Goal: Task Accomplishment & Management: Use online tool/utility

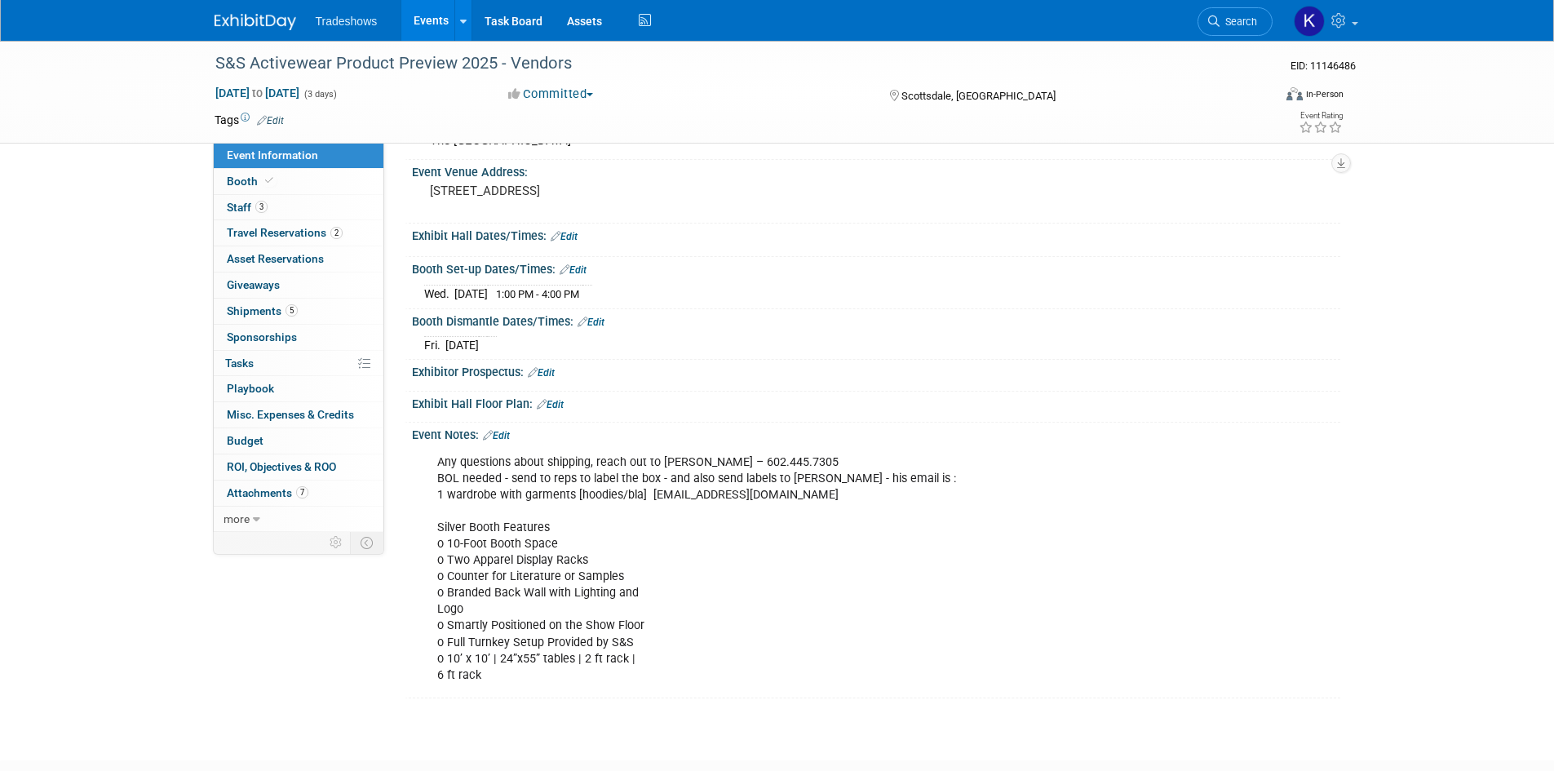
drag, startPoint x: 283, startPoint y: 408, endPoint x: 409, endPoint y: 406, distance: 125.7
click at [283, 408] on span "Misc. Expenses & Credits 0" at bounding box center [290, 414] width 127 height 13
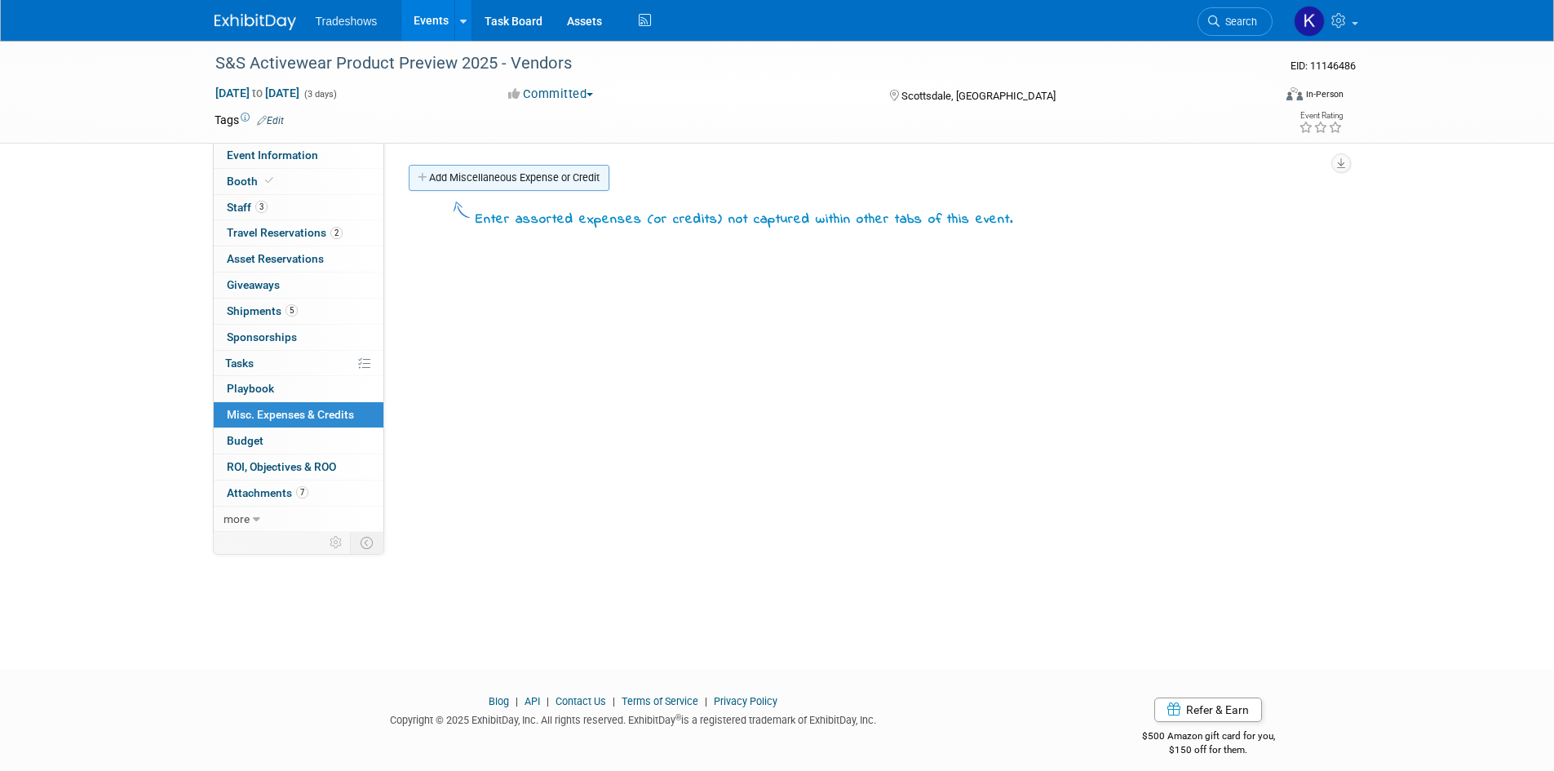
click at [528, 173] on link "Add Miscellaneous Expense or Credit" at bounding box center [509, 178] width 201 height 26
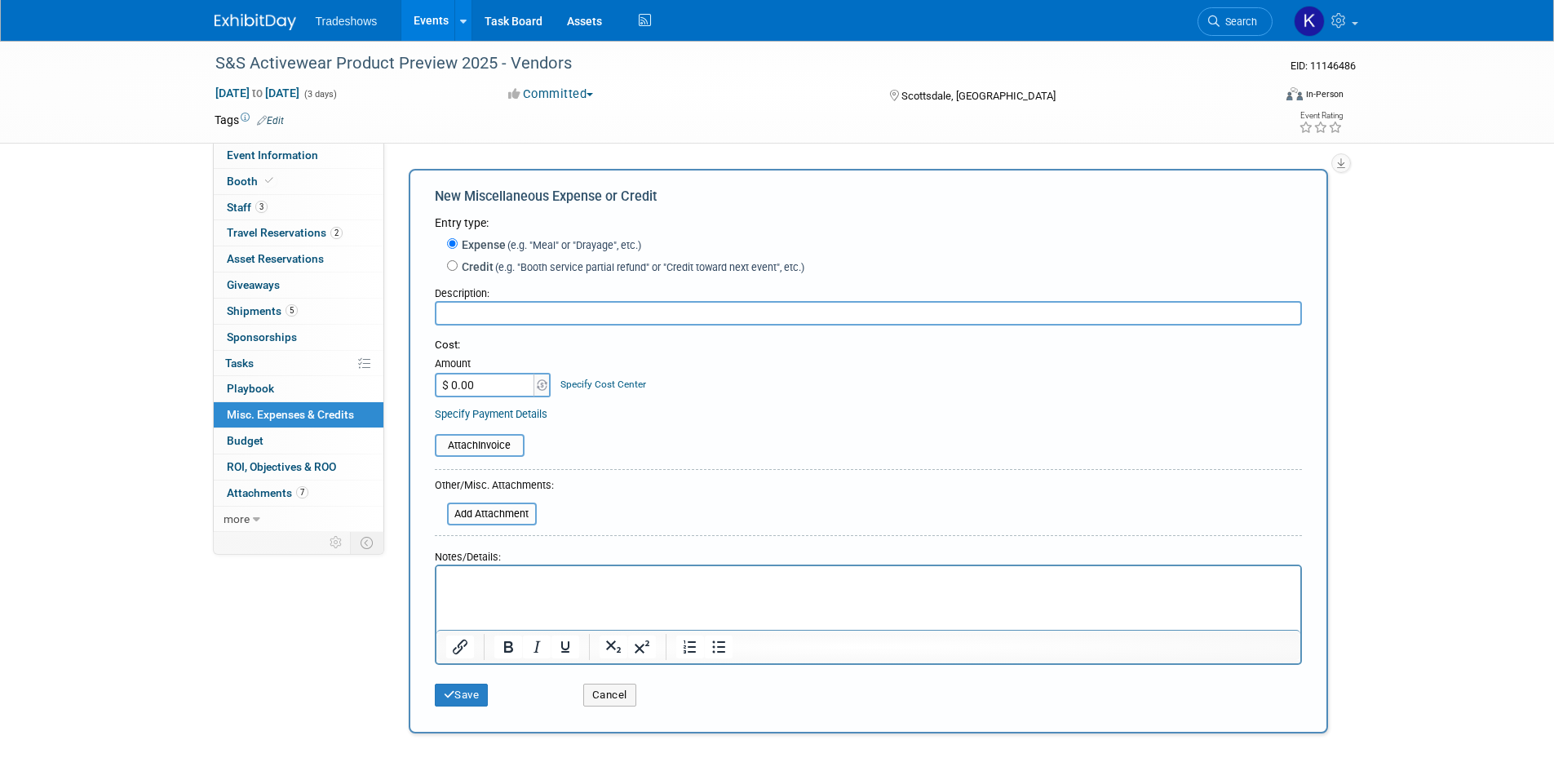
drag, startPoint x: 524, startPoint y: 306, endPoint x: 515, endPoint y: 326, distance: 21.5
click at [517, 308] on input "text" at bounding box center [868, 313] width 867 height 24
type input "Inv 175725"
type input "$ 50,000.00"
click at [644, 415] on div "Specify Payment Details" at bounding box center [868, 414] width 867 height 17
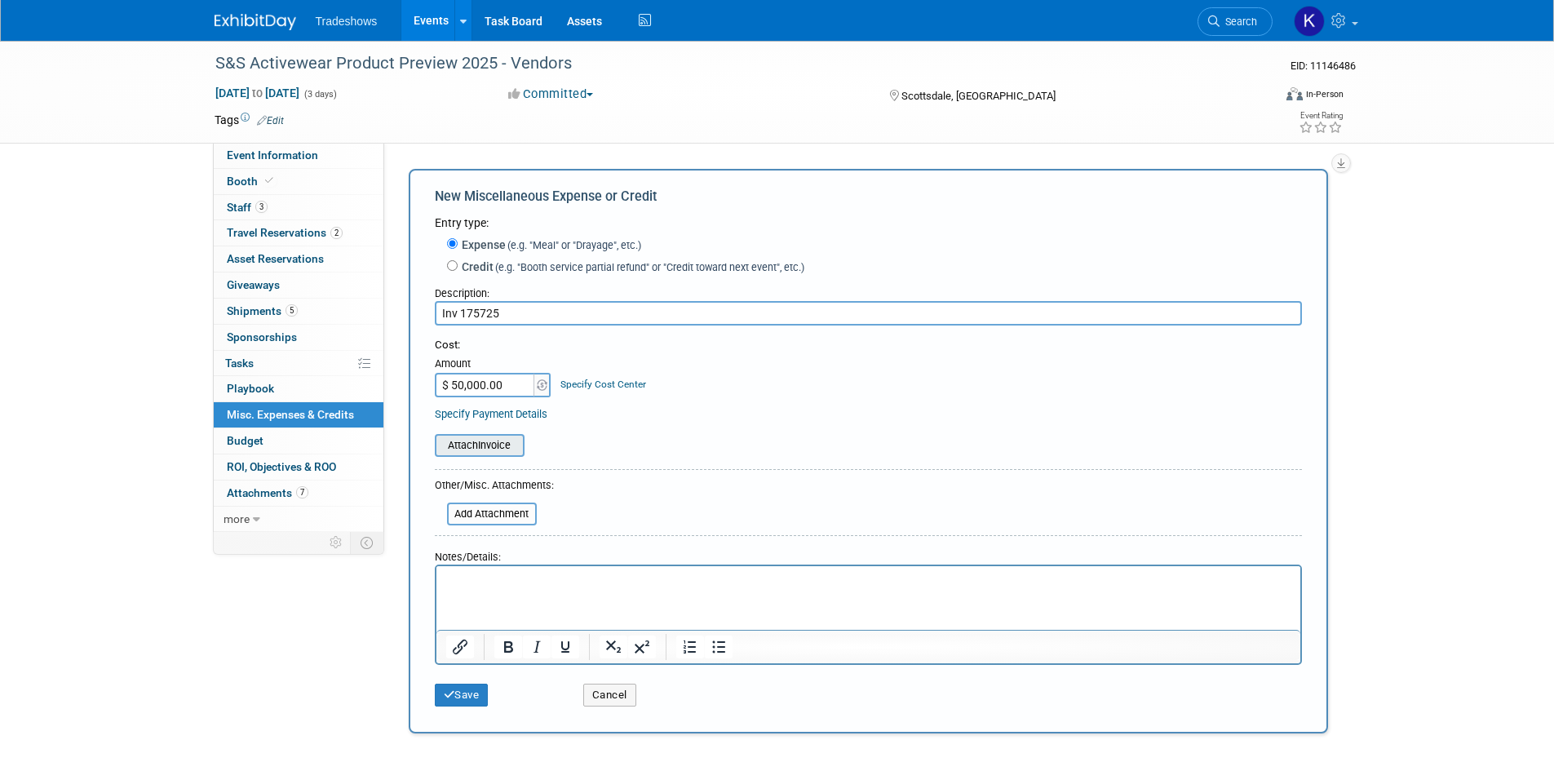
click at [464, 444] on input "file" at bounding box center [426, 446] width 194 height 20
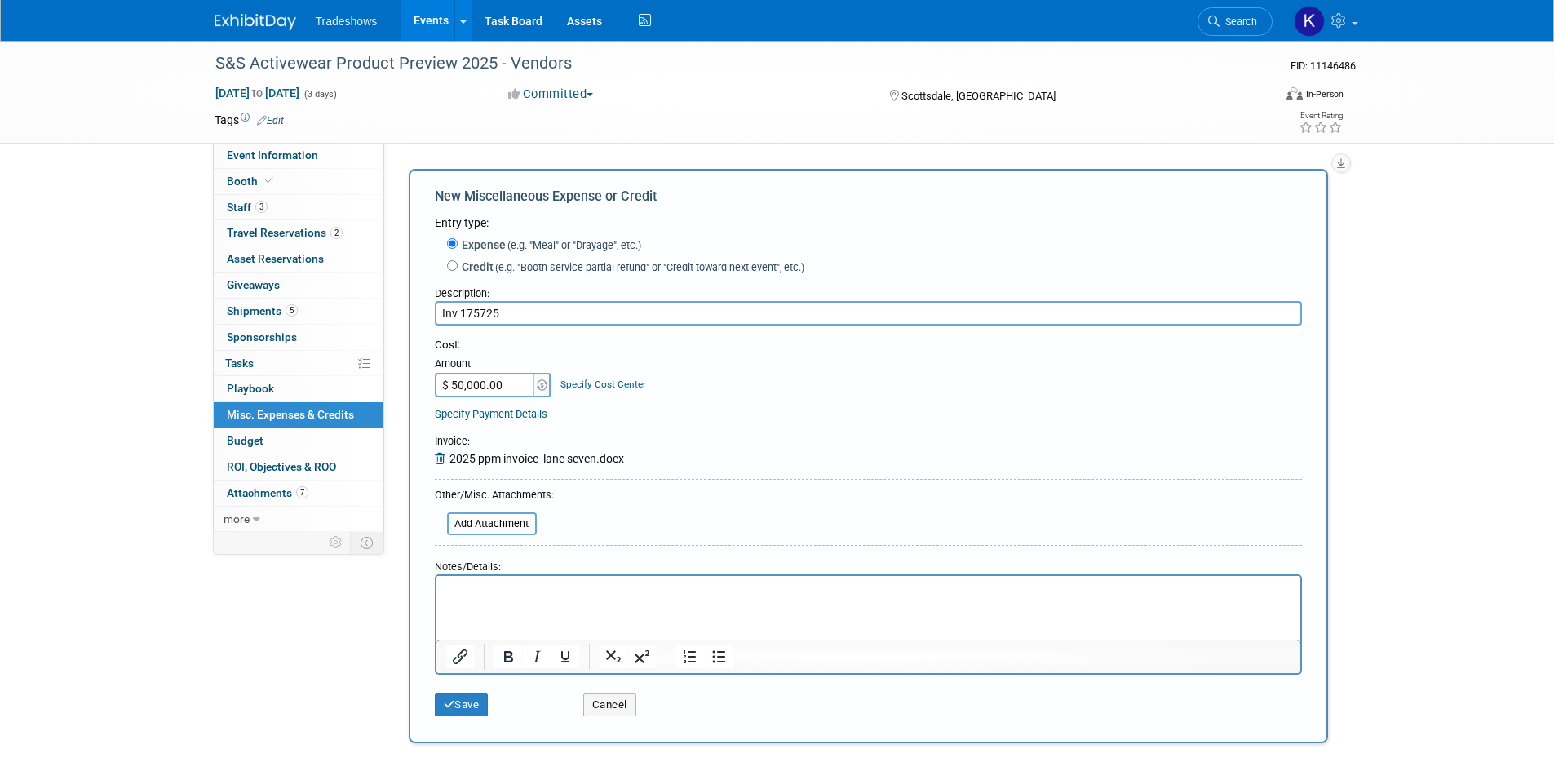
click at [520, 599] on html at bounding box center [868, 587] width 864 height 23
drag, startPoint x: 521, startPoint y: 521, endPoint x: 567, endPoint y: 521, distance: 46.5
click at [521, 521] on input "file" at bounding box center [438, 524] width 194 height 20
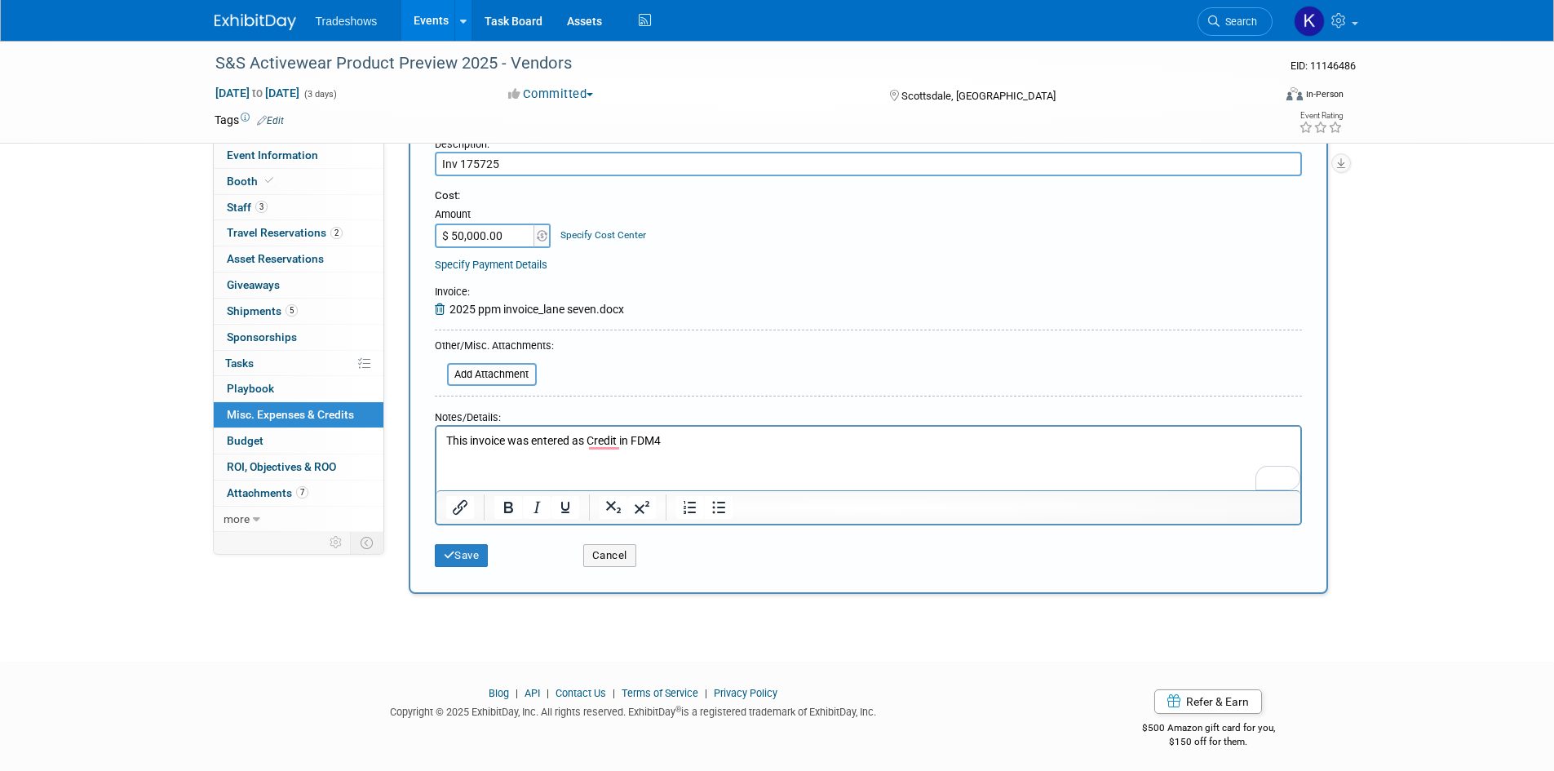
scroll to position [156, 0]
click at [600, 437] on p "This invoice was entered as Credit in FDM4" at bounding box center [868, 436] width 845 height 16
click at [630, 435] on p "This invoice was entered as a Credit in FDM4" at bounding box center [868, 436] width 845 height 16
click at [469, 549] on button "Save" at bounding box center [462, 550] width 54 height 23
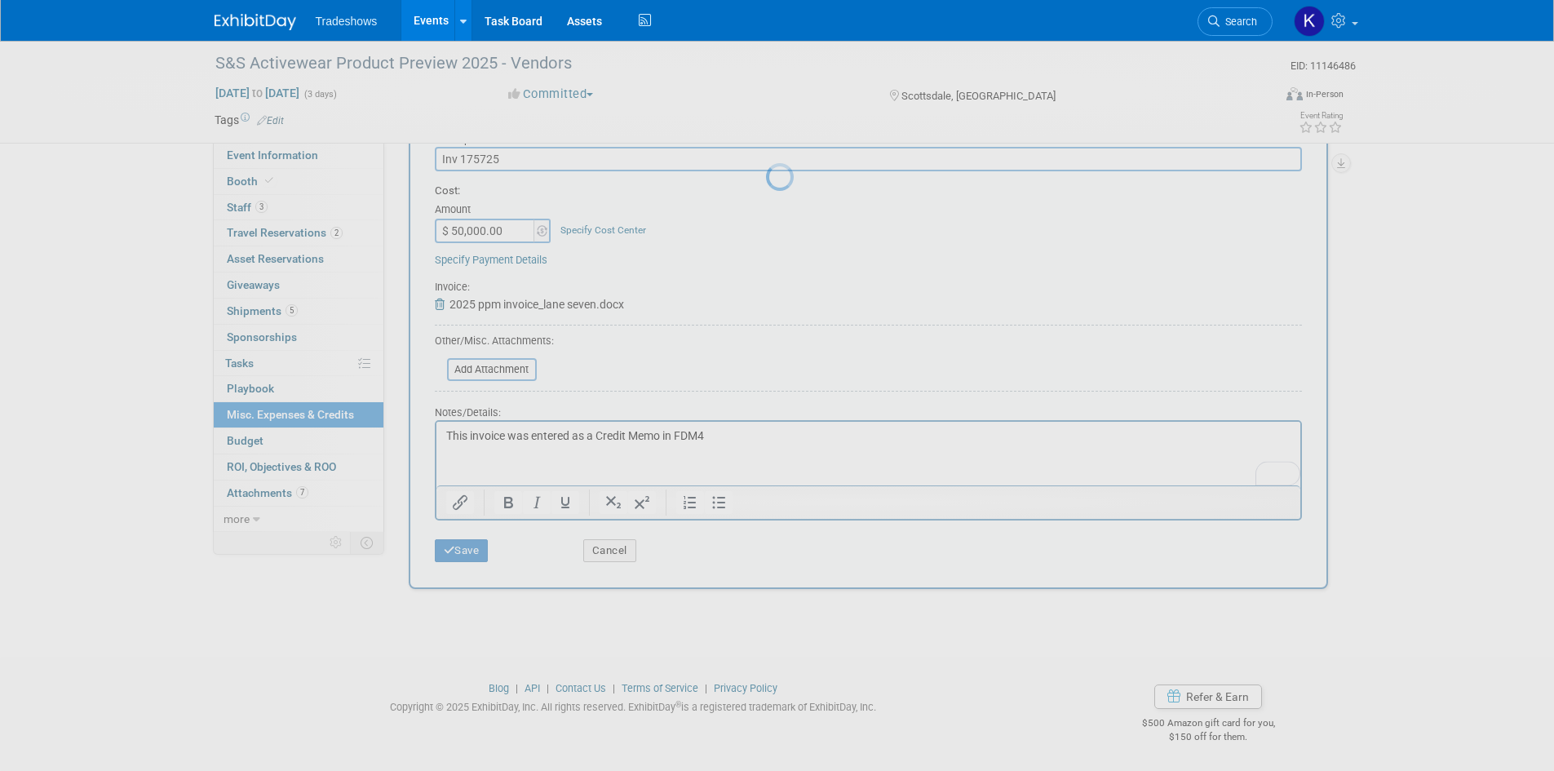
scroll to position [13, 0]
